Goal: Complete application form

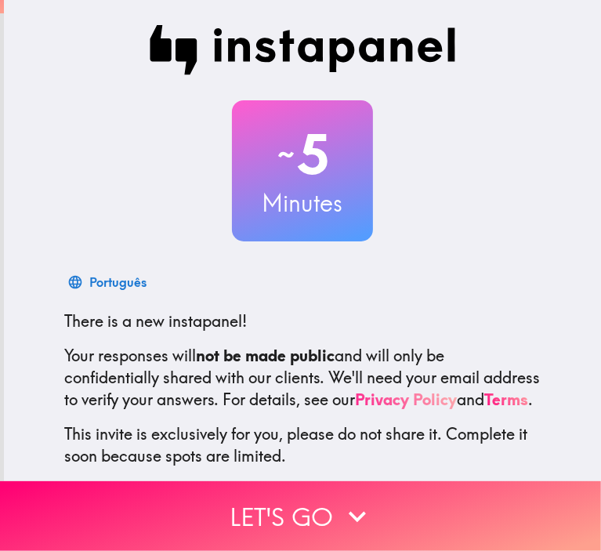
scroll to position [100, 0]
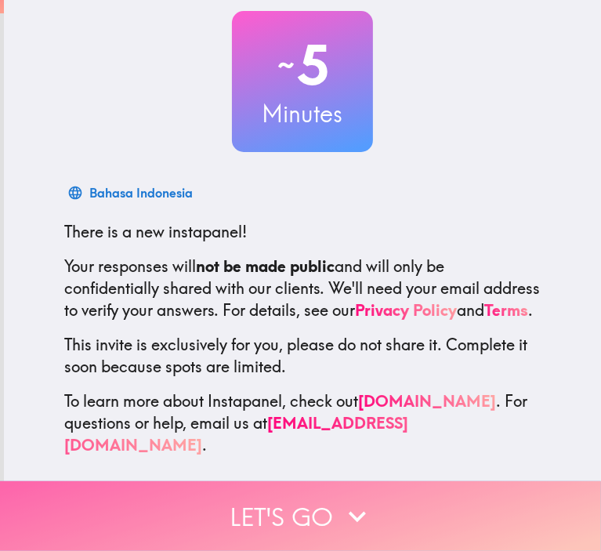
click at [303, 481] on button "Let's go" at bounding box center [300, 516] width 601 height 70
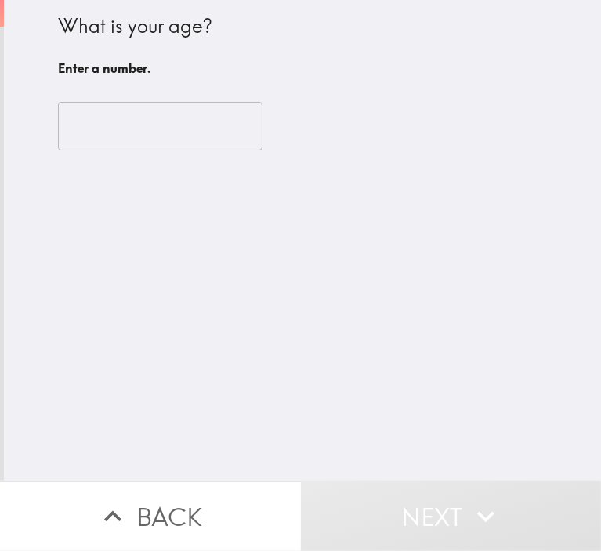
click at [115, 134] on input "number" at bounding box center [160, 126] width 205 height 49
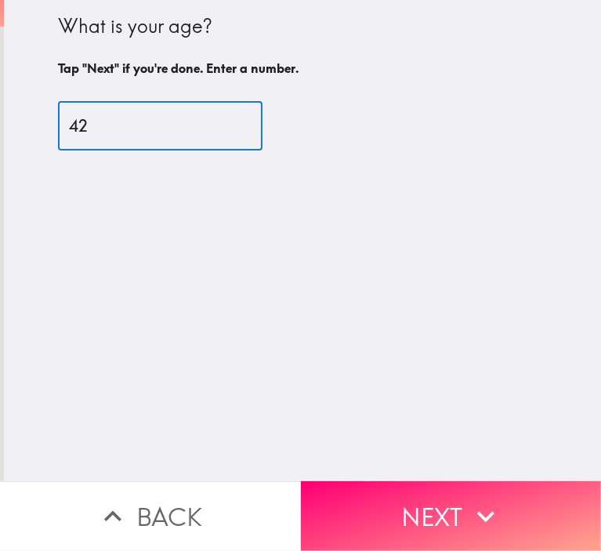
type input "42"
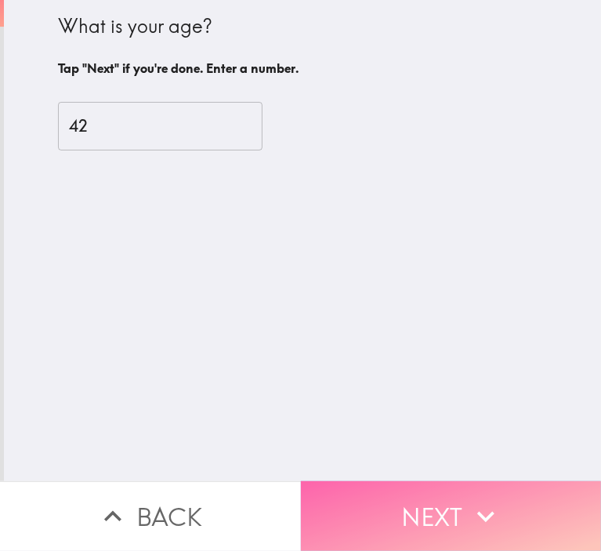
click at [433, 523] on button "Next" at bounding box center [451, 516] width 301 height 70
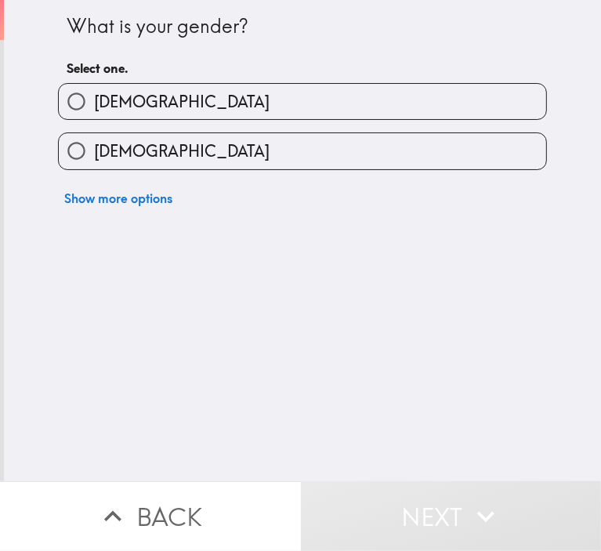
click at [129, 113] on label "[DEMOGRAPHIC_DATA]" at bounding box center [303, 101] width 488 height 35
click at [94, 113] on input "[DEMOGRAPHIC_DATA]" at bounding box center [76, 101] width 35 height 35
radio input "true"
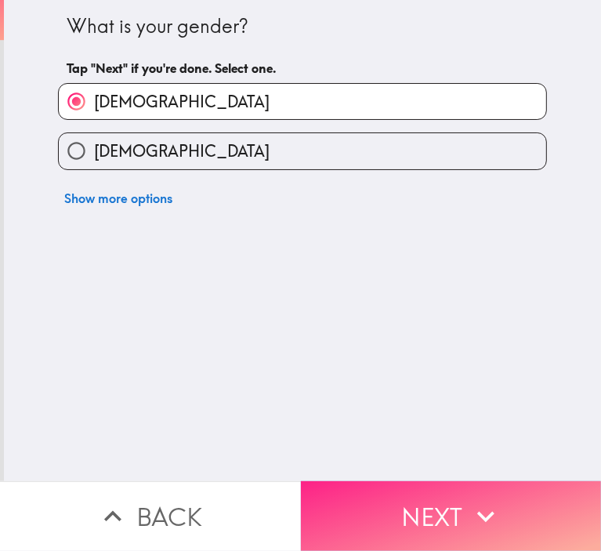
click at [481, 499] on icon "button" at bounding box center [486, 516] width 34 height 34
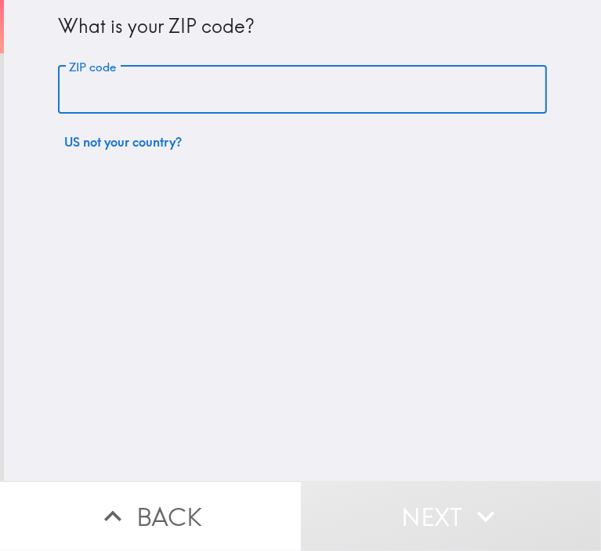
click at [158, 97] on input "ZIP code" at bounding box center [302, 90] width 489 height 49
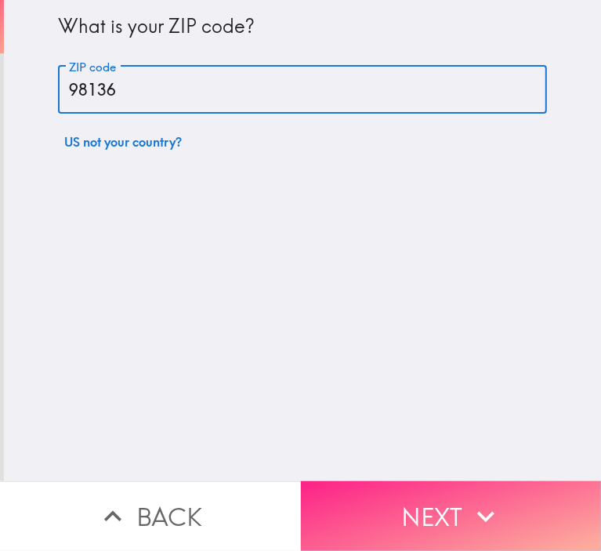
type input "98136"
drag, startPoint x: 433, startPoint y: 483, endPoint x: 433, endPoint y: 499, distance: 15.7
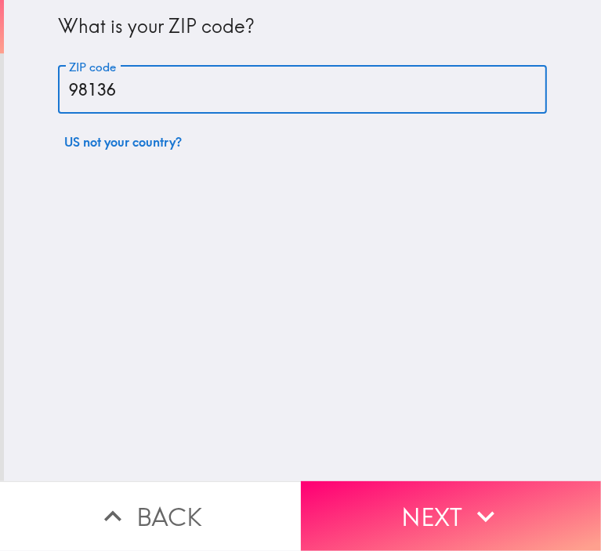
click at [433, 485] on button "Next" at bounding box center [451, 516] width 301 height 70
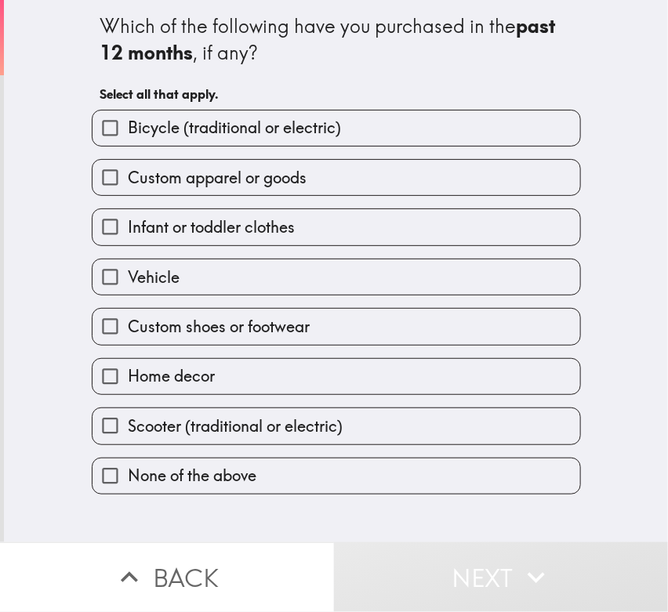
drag, startPoint x: 163, startPoint y: 135, endPoint x: 165, endPoint y: 156, distance: 21.3
click at [163, 135] on span "Bicycle (traditional or electric)" at bounding box center [234, 128] width 213 height 22
click at [128, 135] on input "Bicycle (traditional or electric)" at bounding box center [110, 128] width 35 height 35
checkbox input "true"
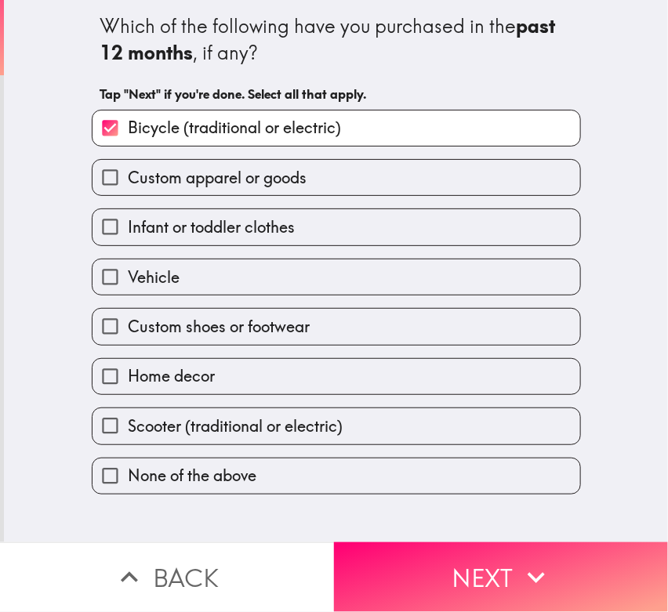
drag, startPoint x: 167, startPoint y: 183, endPoint x: 167, endPoint y: 200, distance: 16.5
click at [167, 184] on span "Custom apparel or goods" at bounding box center [217, 178] width 179 height 22
click at [128, 184] on input "Custom apparel or goods" at bounding box center [110, 177] width 35 height 35
checkbox input "true"
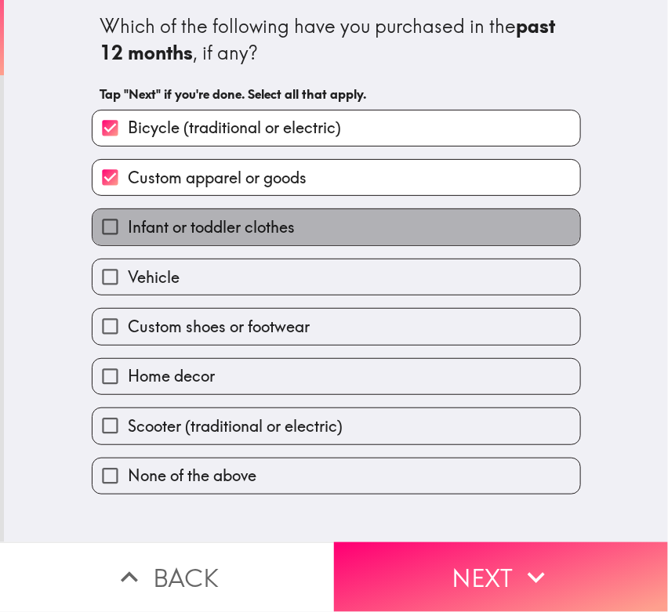
click at [165, 238] on label "Infant or toddler clothes" at bounding box center [337, 226] width 488 height 35
click at [128, 238] on input "Infant or toddler clothes" at bounding box center [110, 226] width 35 height 35
checkbox input "true"
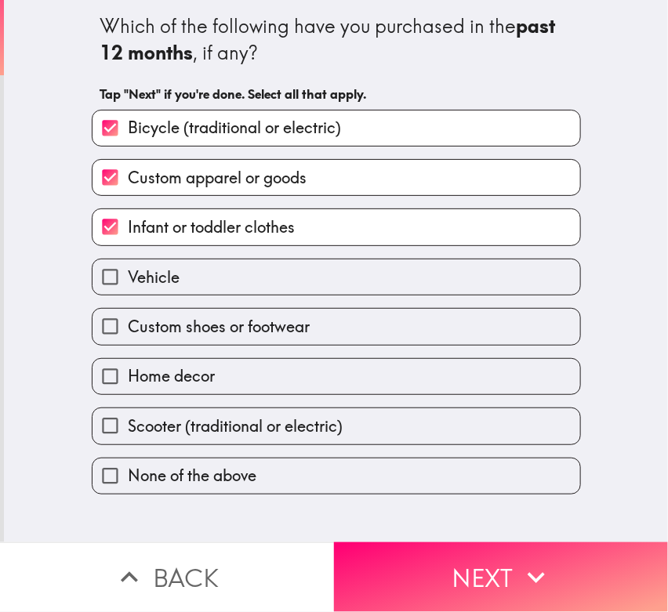
click at [161, 279] on span "Vehicle" at bounding box center [154, 278] width 52 height 22
click at [128, 279] on input "Vehicle" at bounding box center [110, 277] width 35 height 35
checkbox input "true"
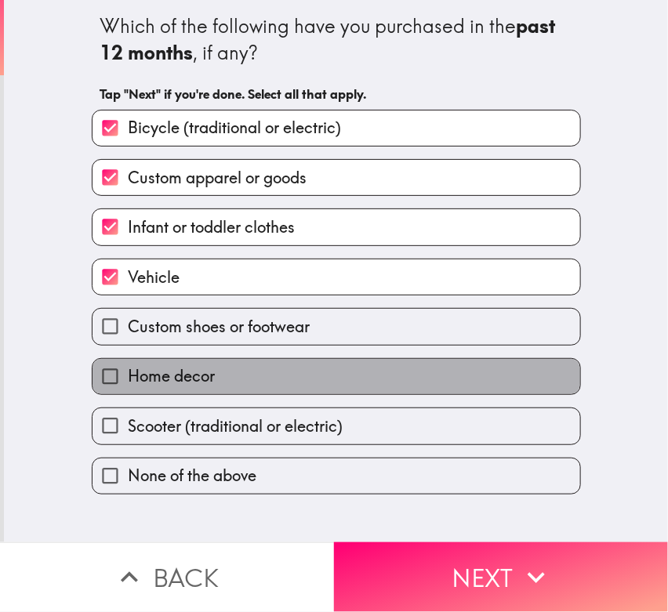
click at [164, 375] on span "Home decor" at bounding box center [171, 376] width 87 height 22
click at [128, 375] on input "Home decor" at bounding box center [110, 376] width 35 height 35
checkbox input "true"
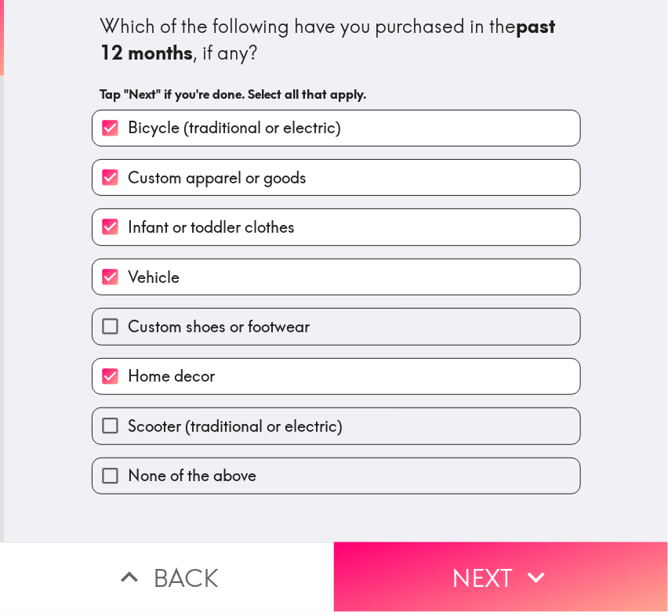
click at [162, 423] on span "Scooter (traditional or electric)" at bounding box center [235, 427] width 215 height 22
click at [128, 423] on input "Scooter (traditional or electric)" at bounding box center [110, 425] width 35 height 35
checkbox input "true"
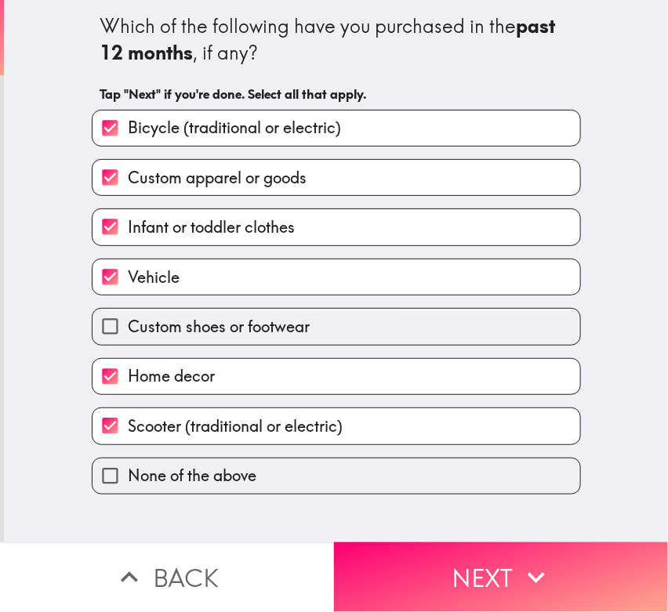
click at [164, 329] on span "Custom shoes or footwear" at bounding box center [219, 327] width 182 height 22
click at [128, 329] on input "Custom shoes or footwear" at bounding box center [110, 326] width 35 height 35
checkbox input "true"
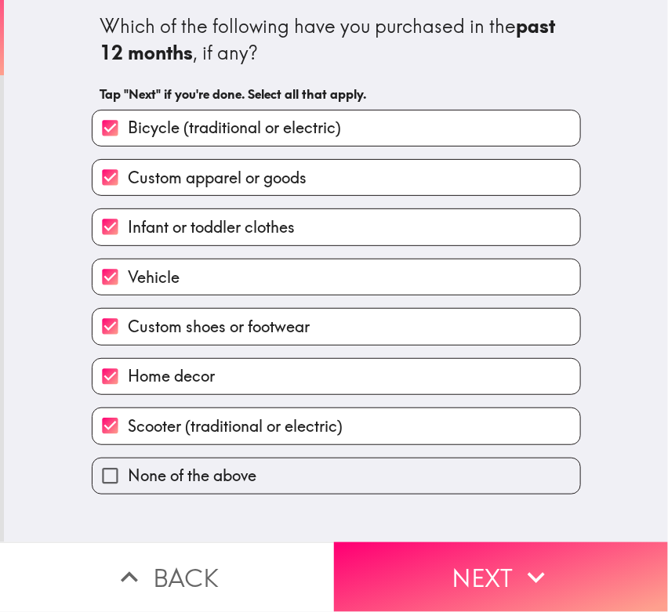
click at [443, 550] on button "Next" at bounding box center [501, 578] width 334 height 70
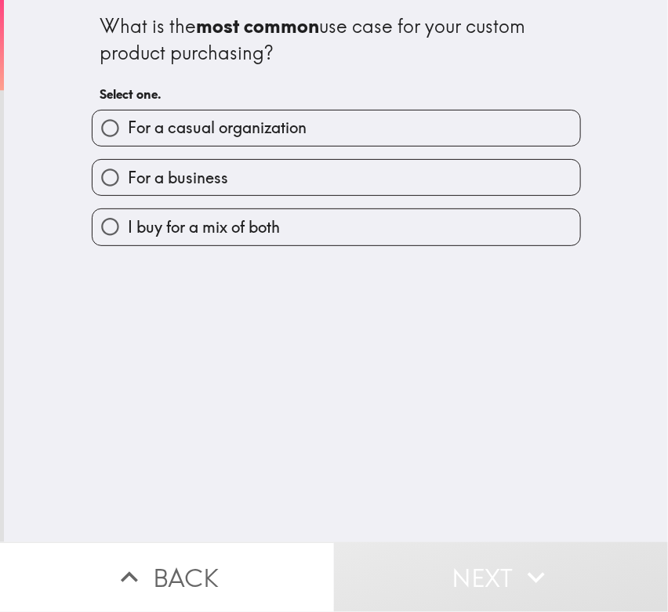
drag, startPoint x: 89, startPoint y: 20, endPoint x: 373, endPoint y: 223, distance: 349.6
click at [354, 235] on div "What is the most common use case for your custom product purchasing? Select one…" at bounding box center [336, 123] width 502 height 246
click at [103, 57] on div "What is the most common use case for your custom product purchasing?" at bounding box center [336, 39] width 472 height 53
click at [339, 230] on div "What is the most common use case for your custom product purchasing? Select one…" at bounding box center [336, 123] width 502 height 246
click at [50, 484] on div "What is the most common use case for your custom product purchasing? Select one…" at bounding box center [336, 271] width 664 height 543
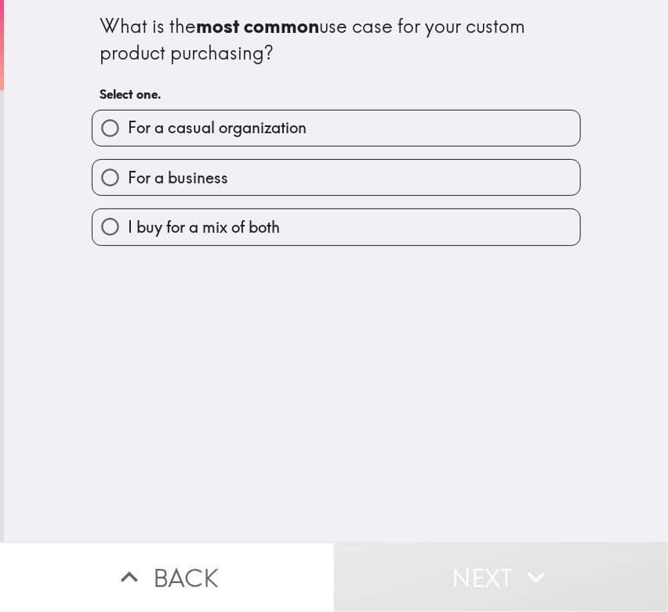
click at [151, 240] on label "I buy for a mix of both" at bounding box center [337, 226] width 488 height 35
click at [128, 240] on input "I buy for a mix of both" at bounding box center [110, 226] width 35 height 35
radio input "true"
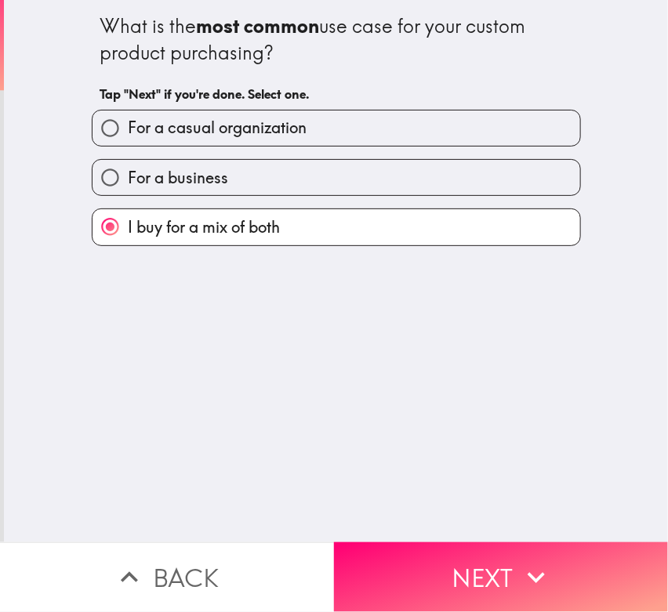
click at [440, 543] on button "Next" at bounding box center [501, 578] width 334 height 70
